Goal: Task Accomplishment & Management: Use online tool/utility

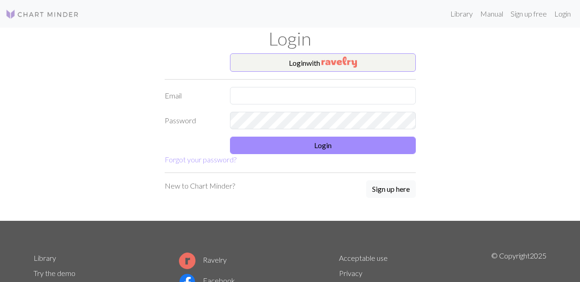
click at [344, 64] on img "button" at bounding box center [338, 62] width 35 height 11
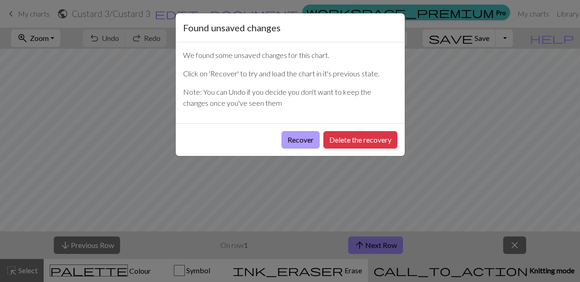
click at [303, 138] on button "Recover" at bounding box center [300, 139] width 38 height 17
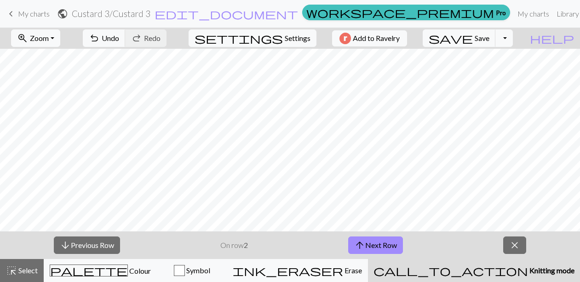
click at [35, 13] on span "My charts" at bounding box center [34, 13] width 32 height 9
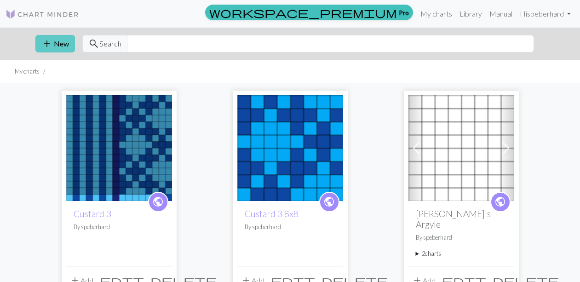
click at [57, 46] on button "add New" at bounding box center [55, 43] width 40 height 17
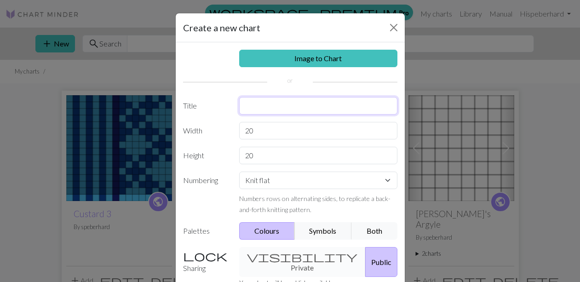
click at [259, 107] on input "text" at bounding box center [318, 105] width 158 height 17
type input "c"
type input "Custard 3 Gusset"
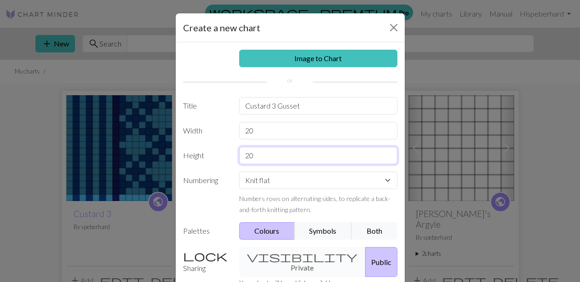
click at [259, 157] on input "20" at bounding box center [318, 155] width 158 height 17
type input "2"
type input "36"
click at [257, 131] on input "20" at bounding box center [318, 130] width 158 height 17
type input "2"
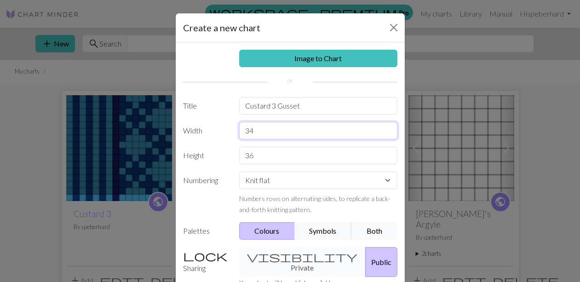
type input "34"
select select "round"
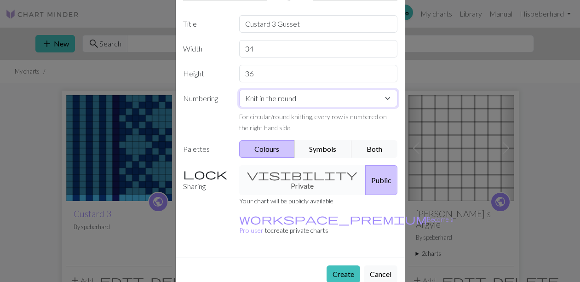
scroll to position [81, 0]
click at [344, 266] on button "Create" at bounding box center [344, 274] width 34 height 17
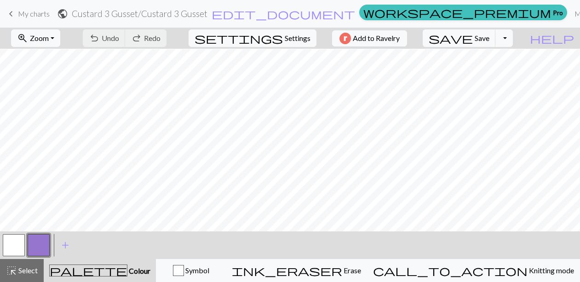
scroll to position [190, 0]
click at [39, 243] on button "button" at bounding box center [39, 245] width 22 height 22
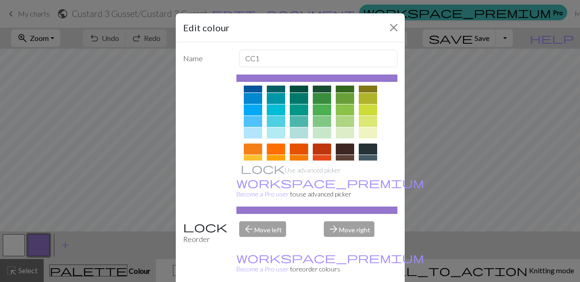
scroll to position [72, 0]
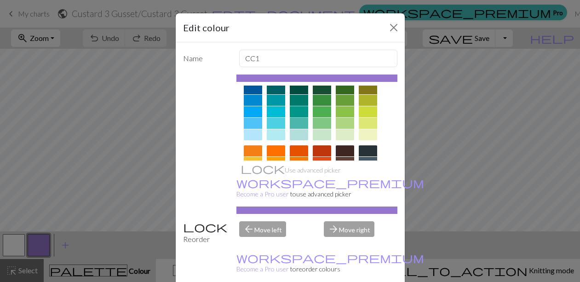
click at [298, 110] on div at bounding box center [299, 111] width 18 height 11
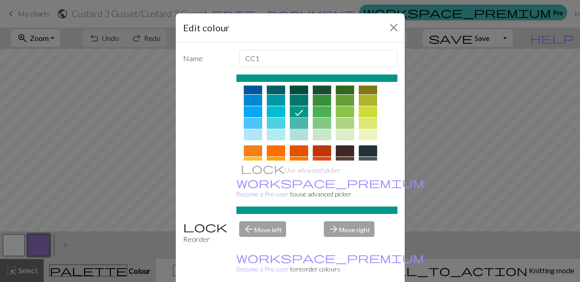
click at [300, 119] on div at bounding box center [299, 123] width 18 height 11
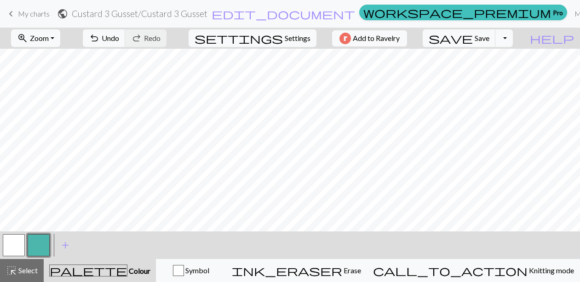
click at [17, 244] on button "button" at bounding box center [14, 245] width 22 height 22
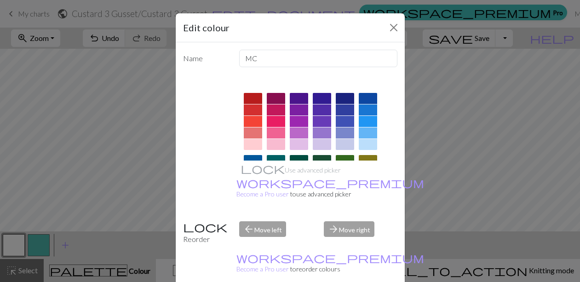
click at [92, 245] on div "Edit colour Name MC Use advanced picker workspace_premium Become a Pro user to …" at bounding box center [290, 141] width 580 height 282
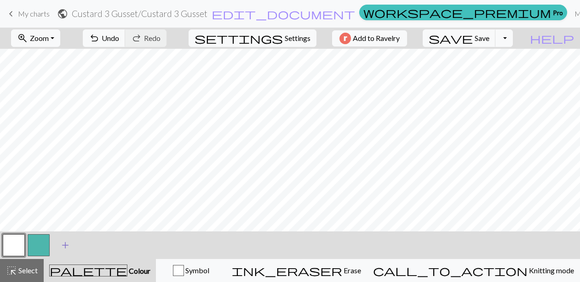
click at [65, 242] on span "add" at bounding box center [65, 245] width 11 height 13
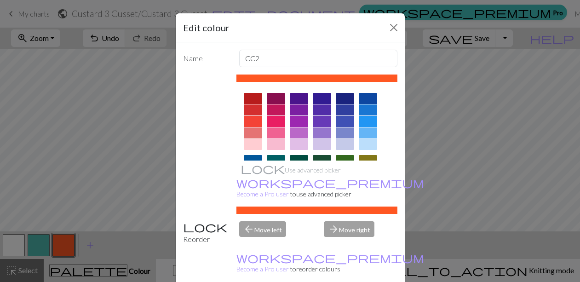
scroll to position [0, 0]
click at [371, 98] on div at bounding box center [368, 98] width 18 height 11
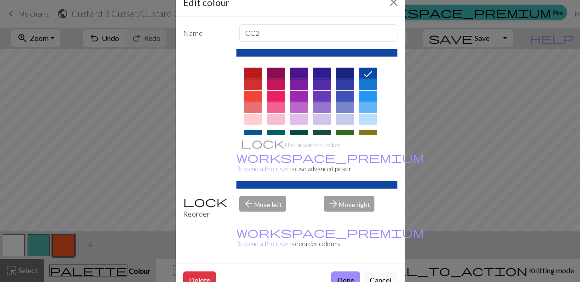
scroll to position [23, 0]
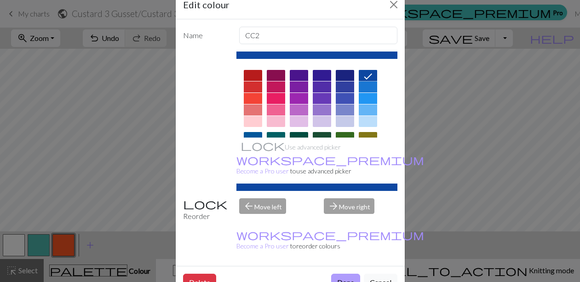
click at [345, 274] on button "Done" at bounding box center [345, 282] width 29 height 17
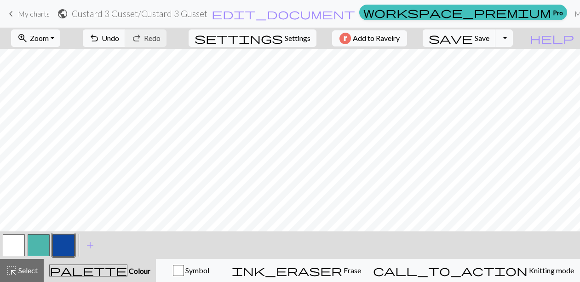
click at [40, 243] on button "button" at bounding box center [39, 245] width 22 height 22
click at [16, 243] on button "button" at bounding box center [14, 245] width 22 height 22
click at [39, 241] on button "button" at bounding box center [39, 245] width 22 height 22
click at [14, 243] on button "button" at bounding box center [14, 245] width 22 height 22
click at [41, 240] on button "button" at bounding box center [39, 245] width 22 height 22
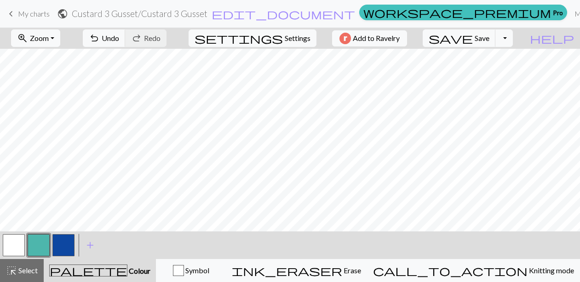
scroll to position [0, 0]
click at [65, 240] on button "button" at bounding box center [63, 245] width 22 height 22
click at [40, 241] on button "button" at bounding box center [39, 245] width 22 height 22
click at [64, 243] on button "button" at bounding box center [63, 245] width 22 height 22
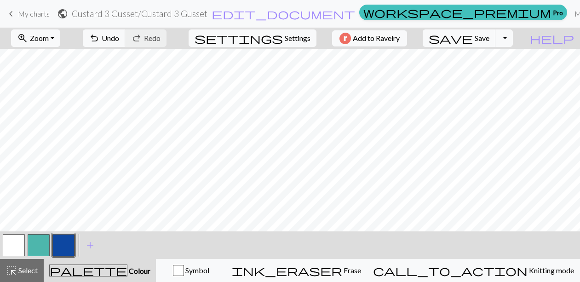
click at [65, 247] on button "button" at bounding box center [63, 245] width 22 height 22
